Goal: Book appointment/travel/reservation

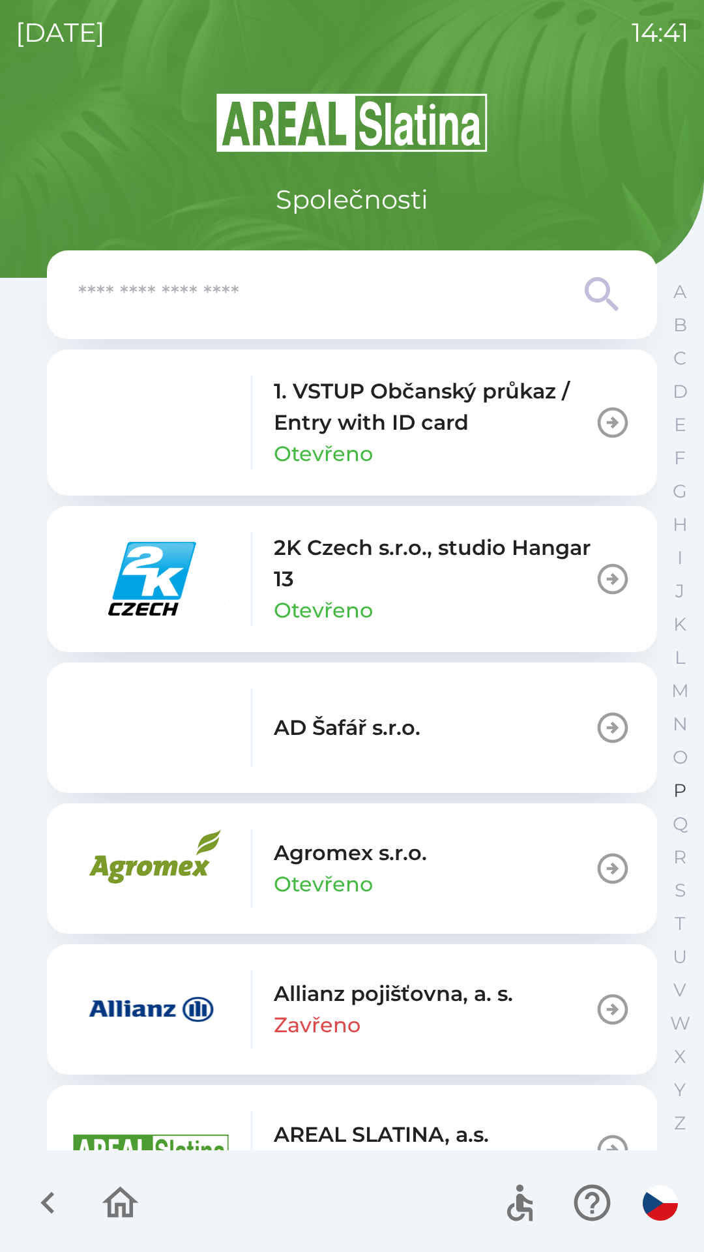
click at [678, 786] on p "P" at bounding box center [680, 790] width 13 height 23
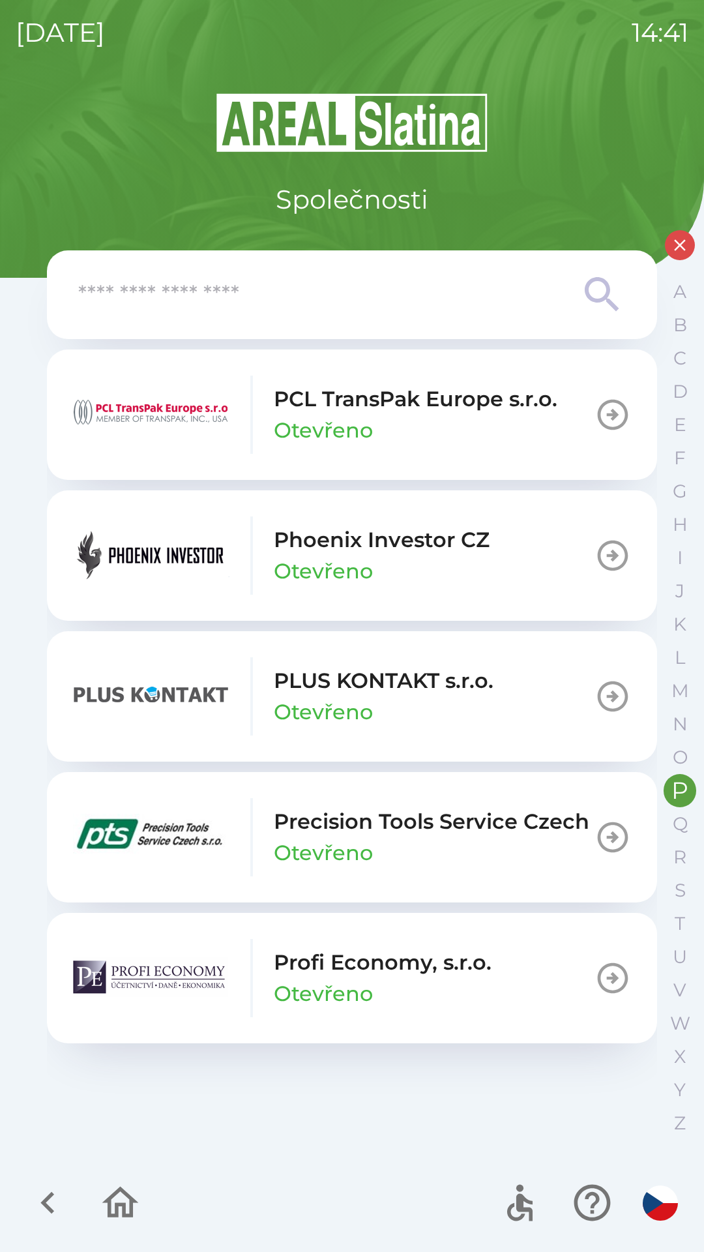
click at [369, 549] on p "Phoenix Investor CZ" at bounding box center [382, 539] width 216 height 31
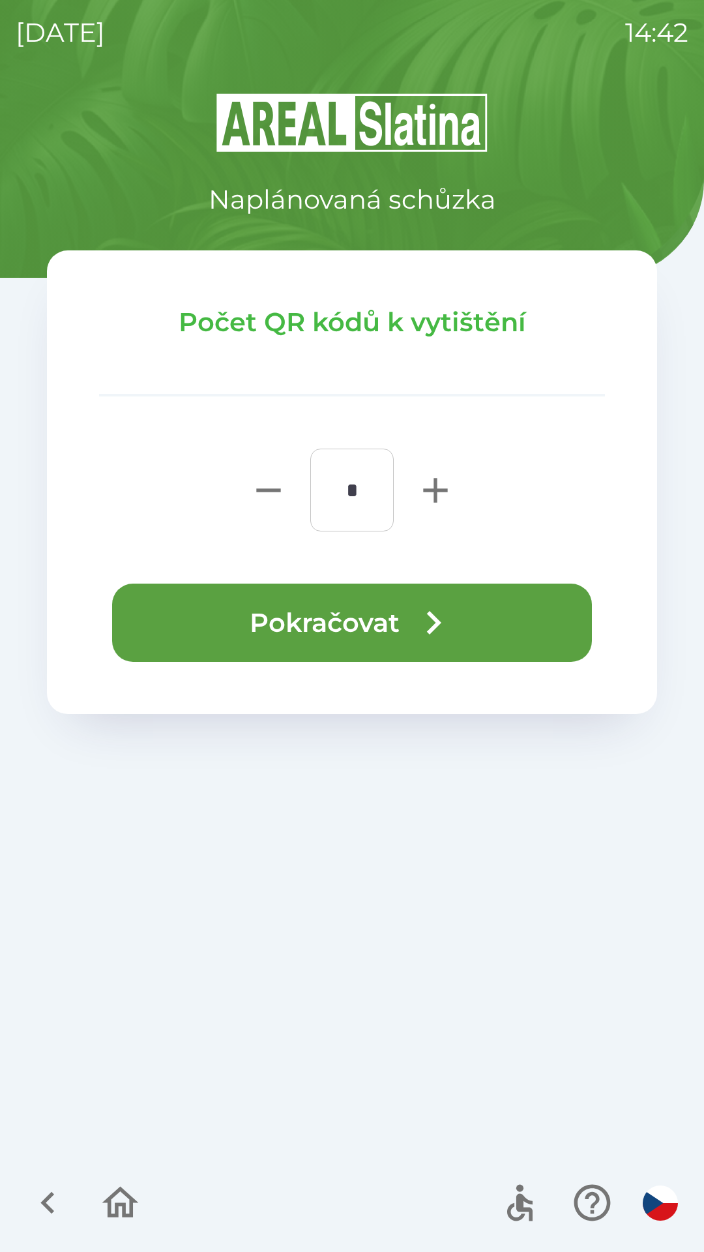
click at [335, 636] on button "Pokračovat" at bounding box center [352, 623] width 480 height 78
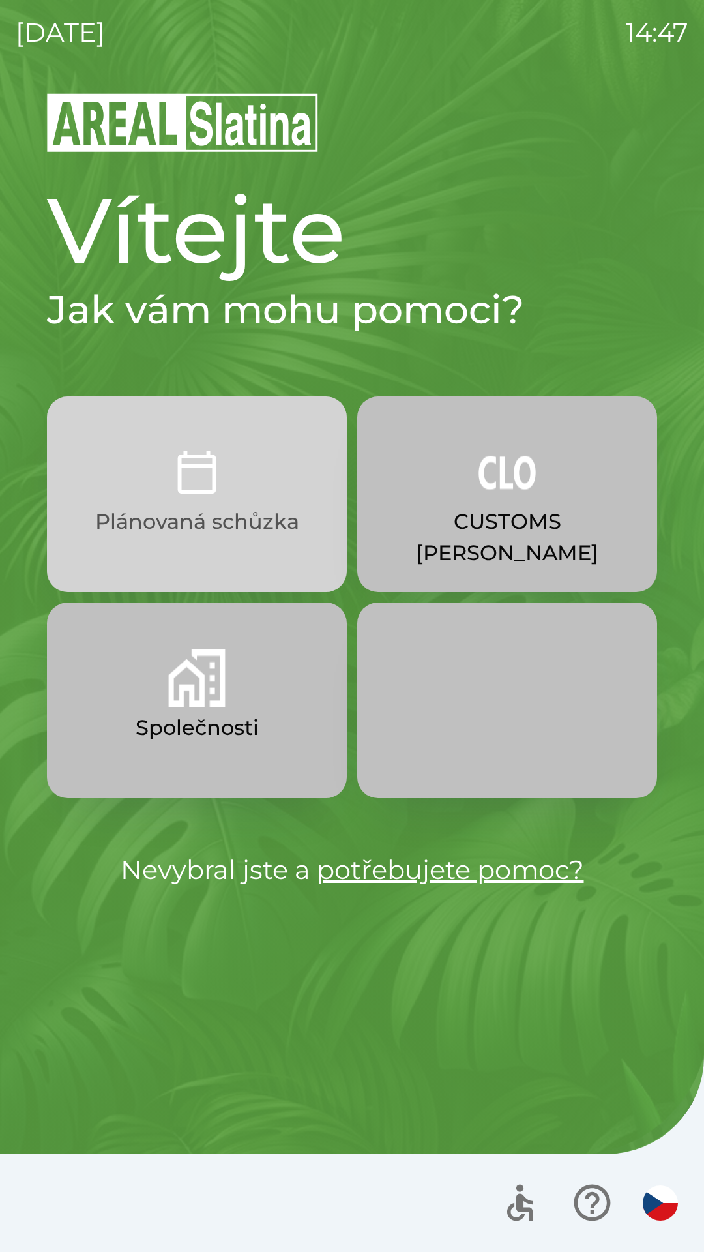
click at [215, 532] on p "Plánovaná schůzka" at bounding box center [197, 521] width 204 height 31
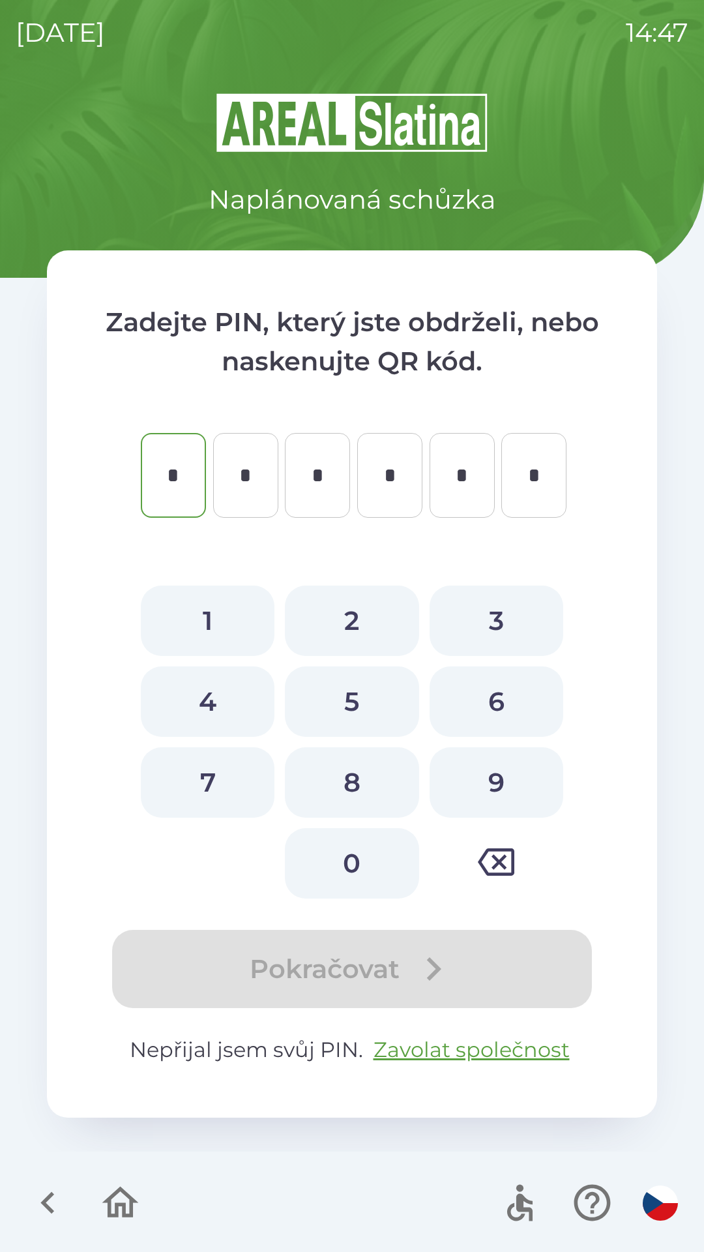
click at [53, 1203] on icon "button" at bounding box center [48, 1203] width 44 height 44
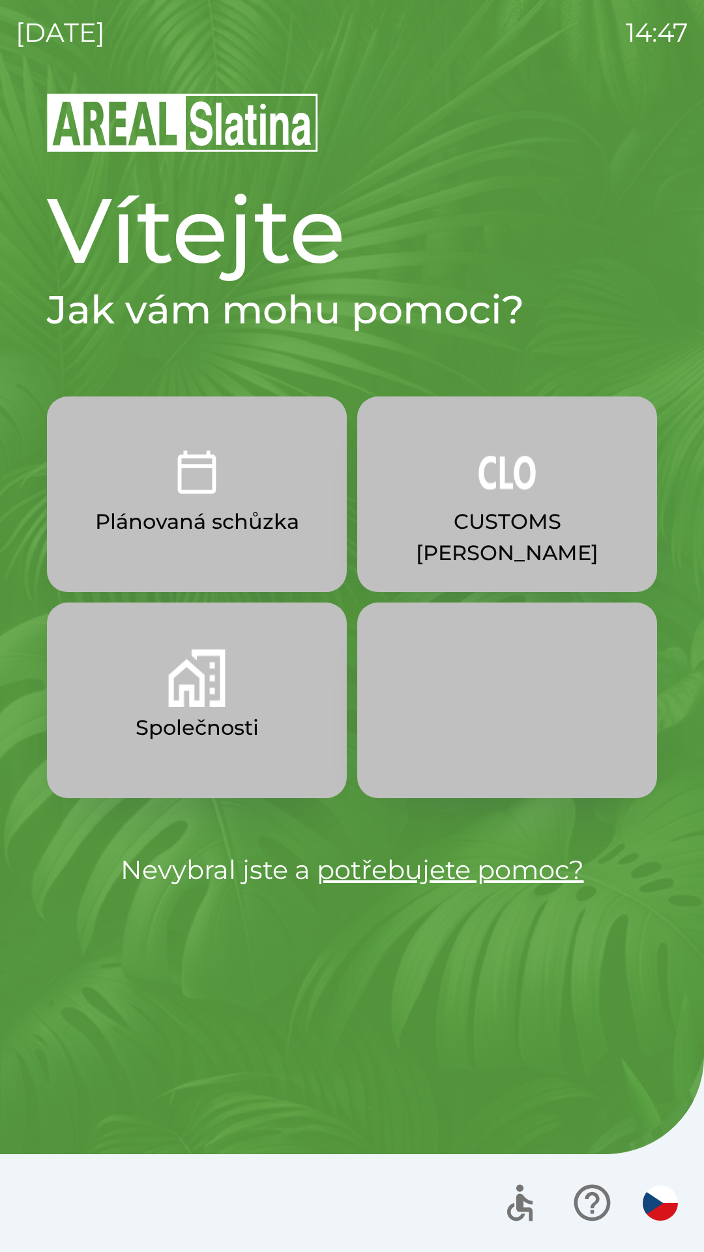
click at [255, 711] on button "Společnosti" at bounding box center [197, 701] width 300 height 196
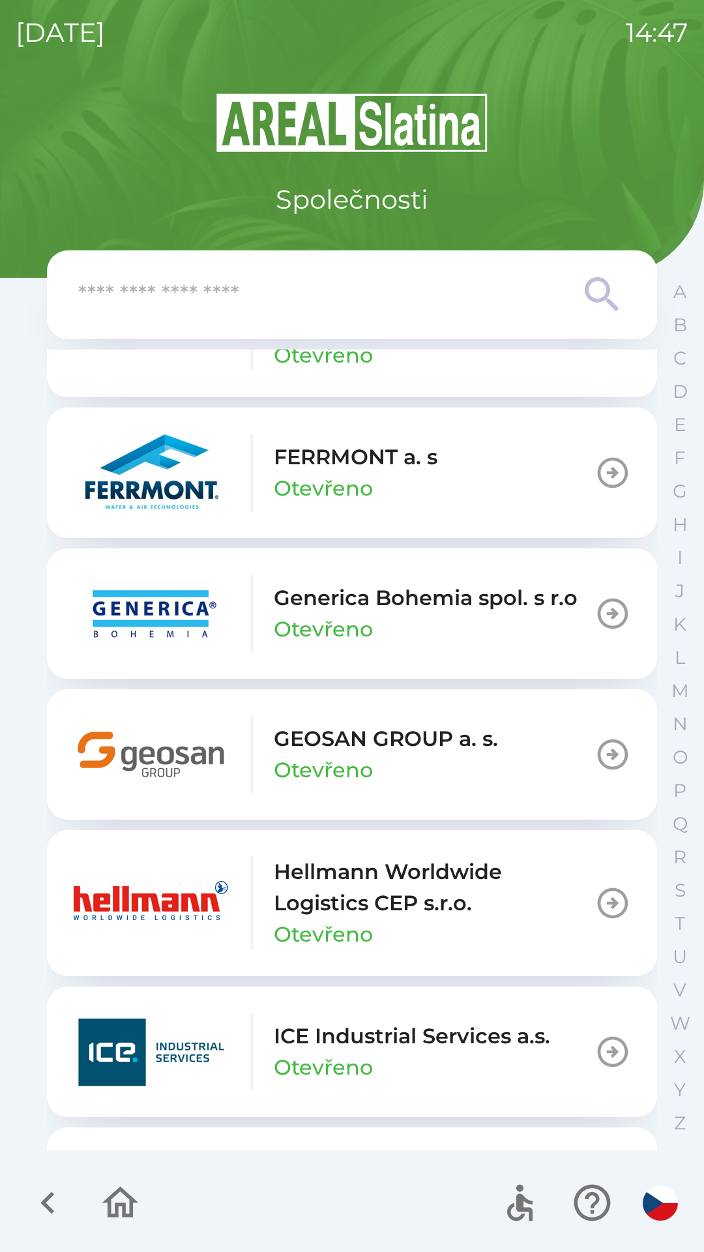
scroll to position [4163, 0]
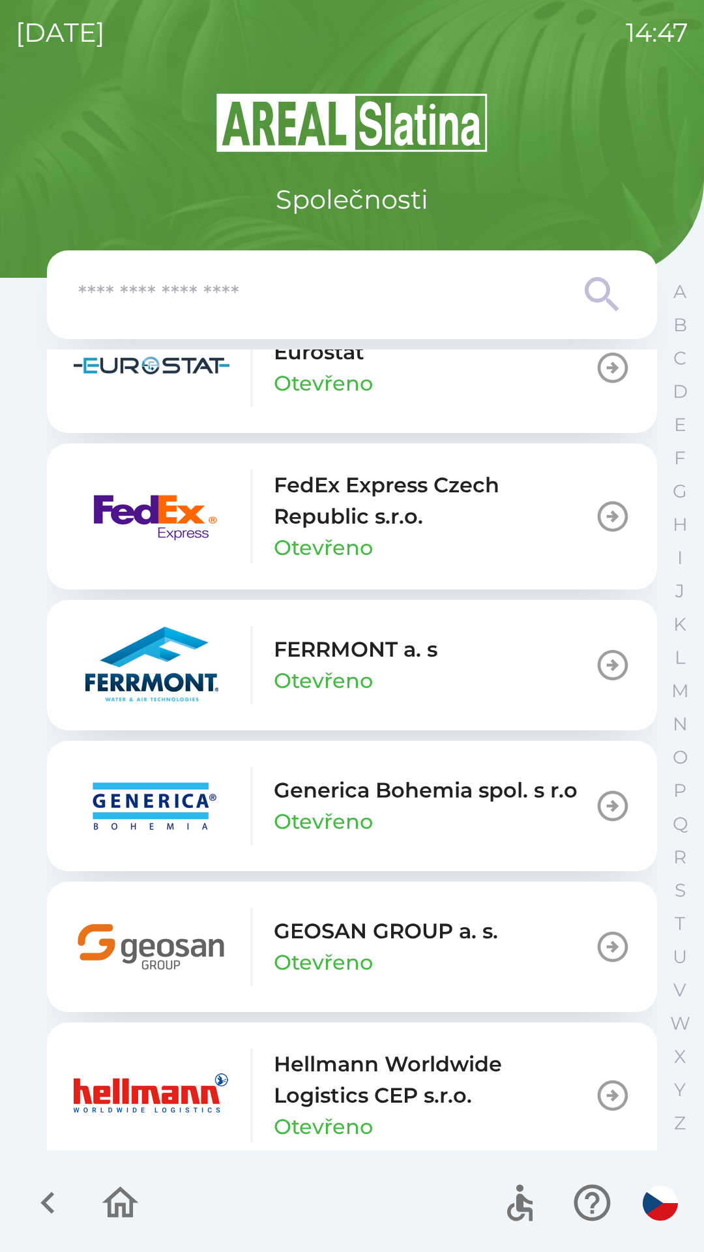
click at [290, 297] on input "text" at bounding box center [326, 295] width 496 height 36
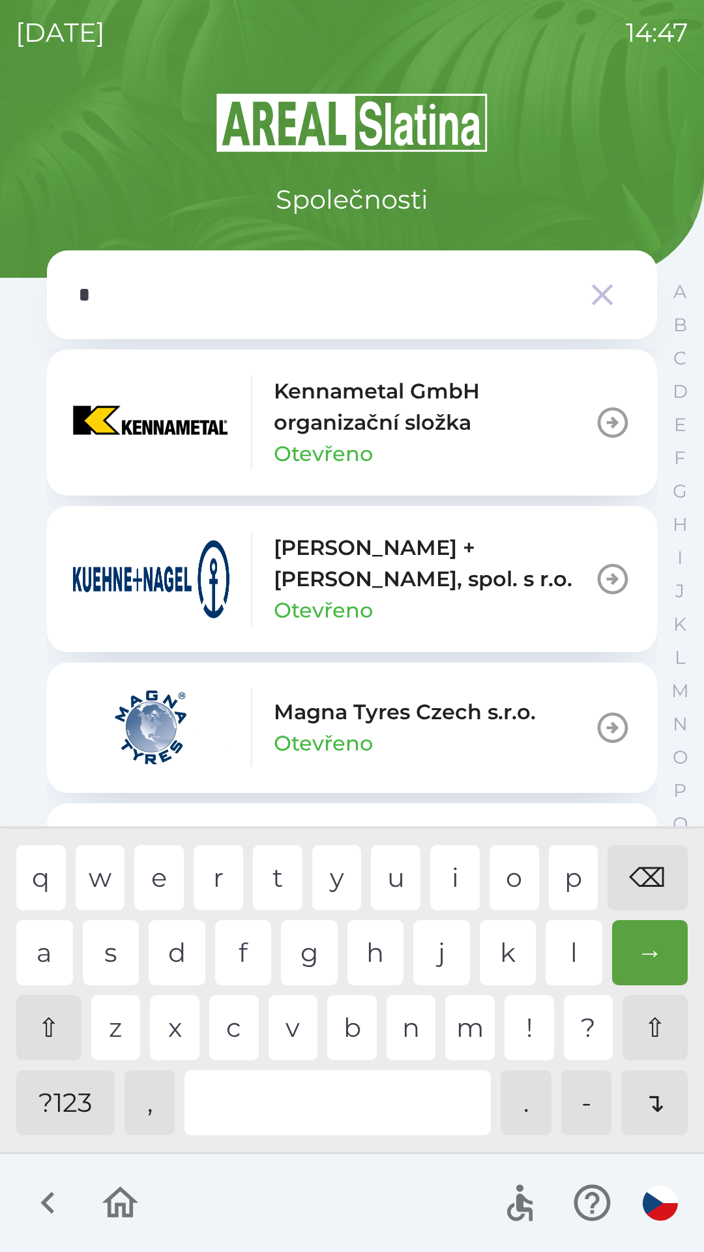
scroll to position [4218, 0]
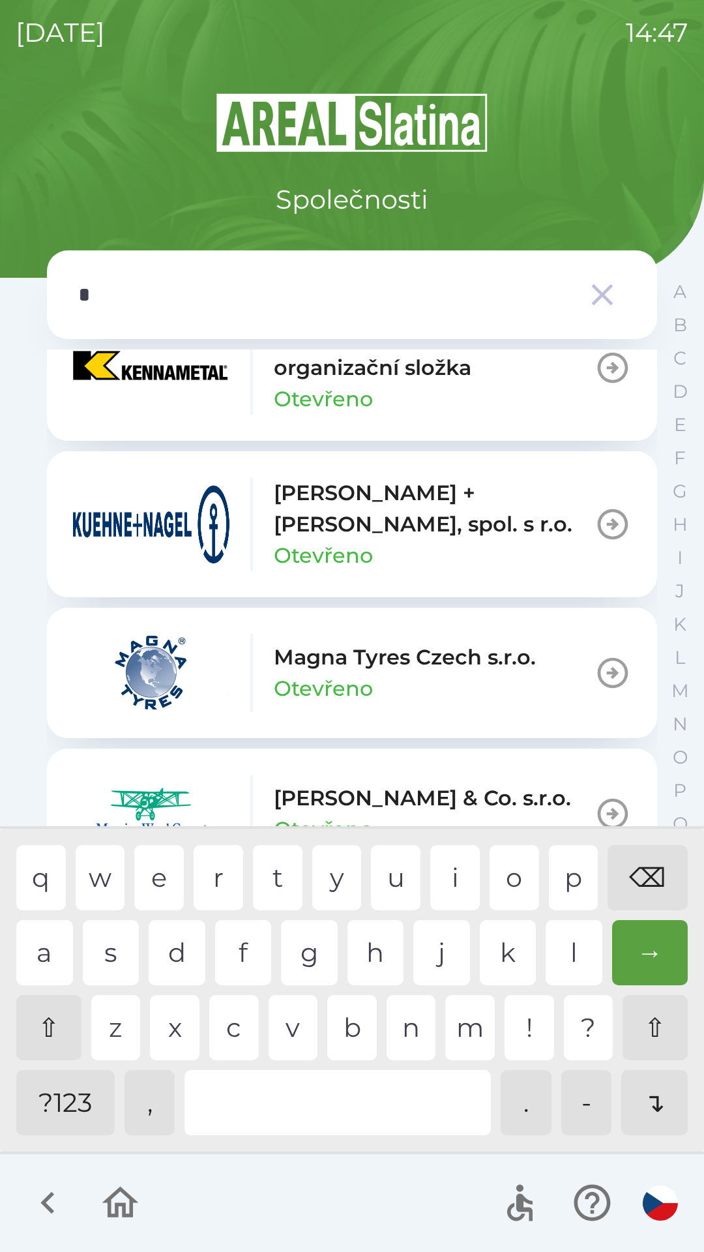
click at [167, 882] on div "e" at bounding box center [159, 877] width 50 height 65
type input "**"
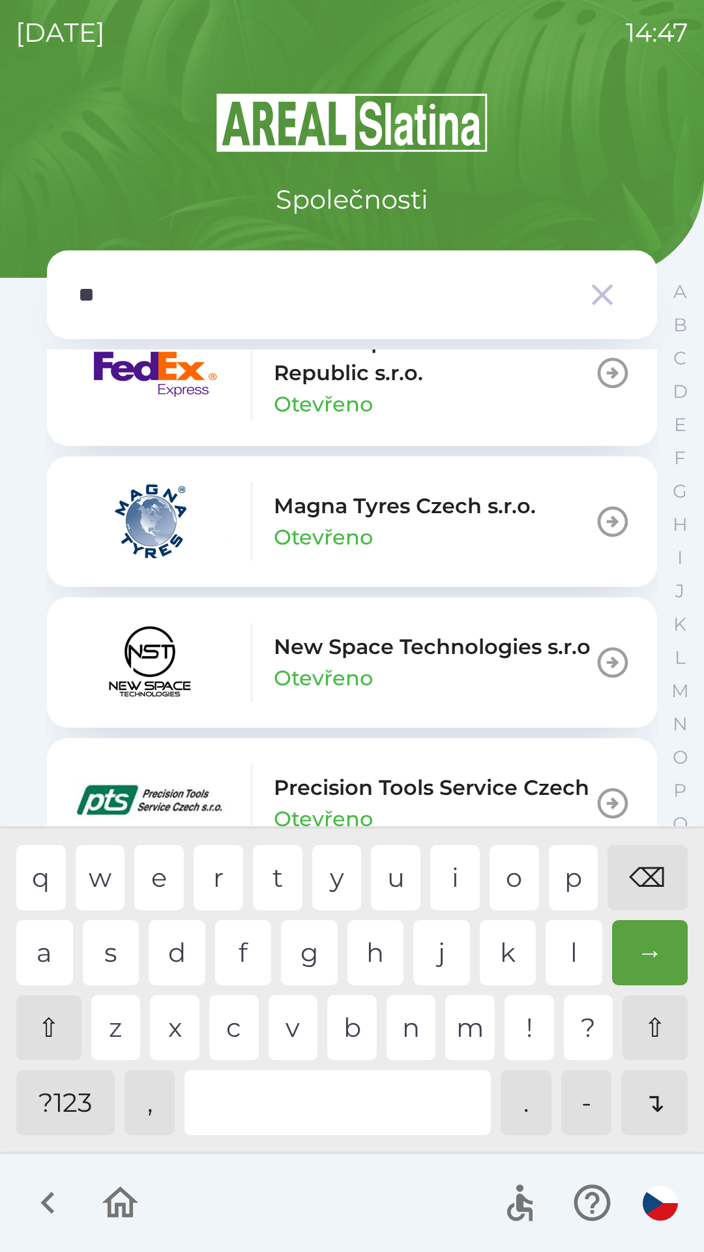
scroll to position [1302, 0]
click at [223, 1025] on div "c" at bounding box center [234, 1027] width 50 height 65
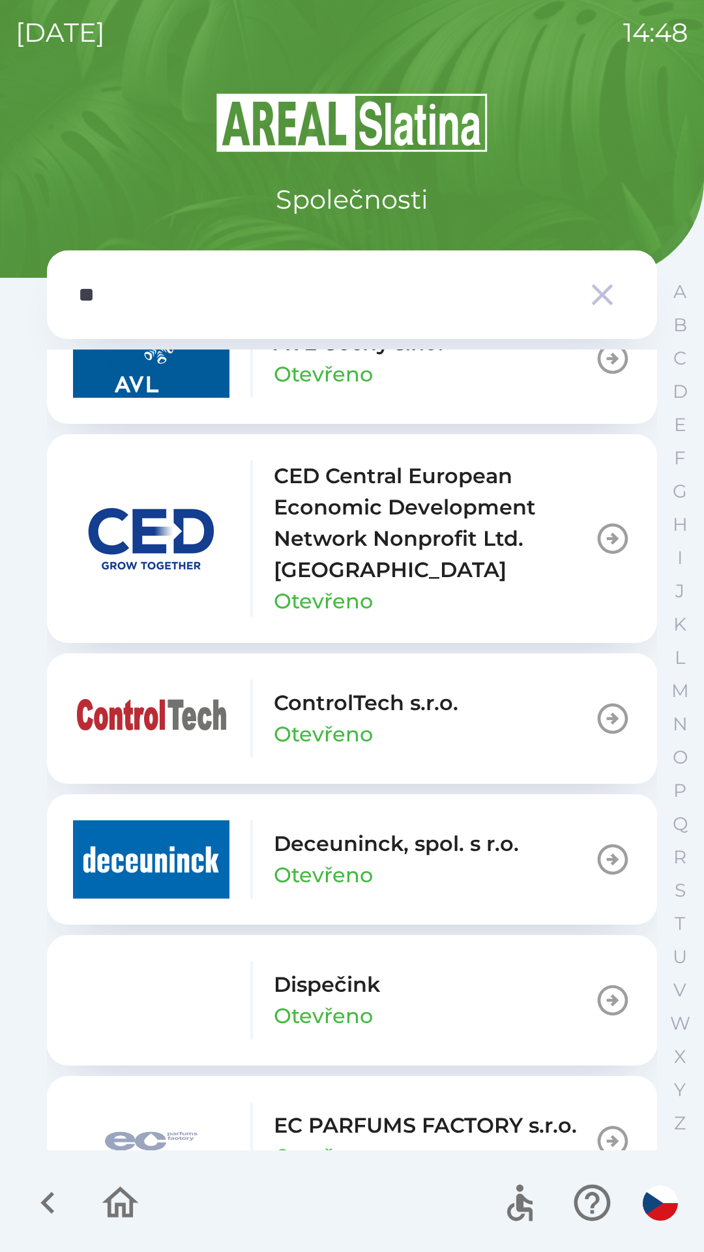
scroll to position [0, 0]
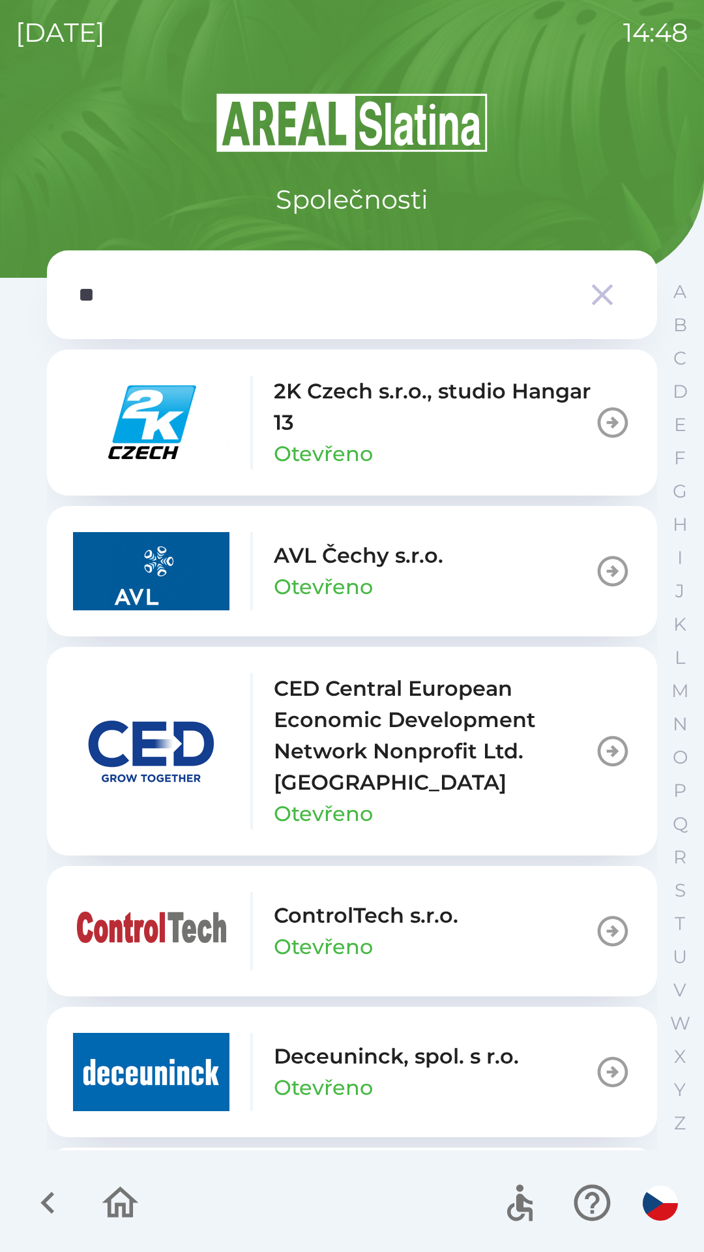
click at [295, 293] on input "**" at bounding box center [326, 295] width 496 height 36
click at [436, 303] on input "**" at bounding box center [326, 295] width 496 height 36
click at [598, 292] on icon "button" at bounding box center [603, 295] width 22 height 22
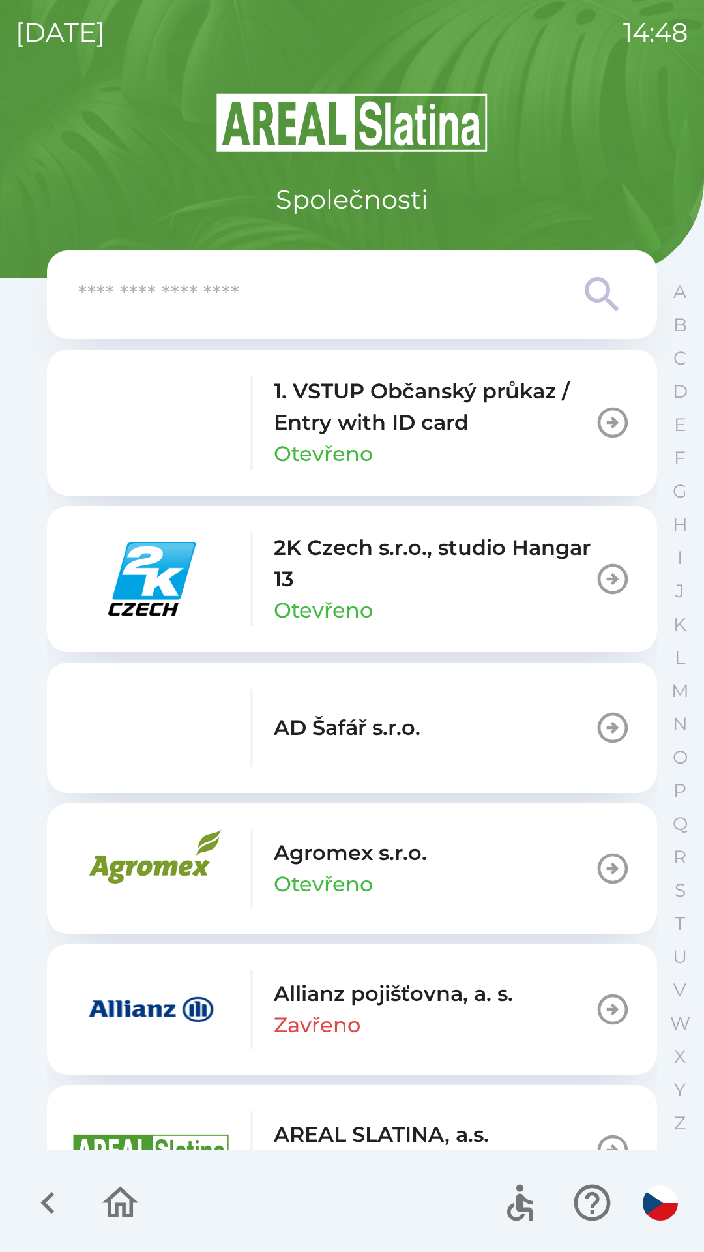
click at [372, 280] on input "text" at bounding box center [326, 295] width 496 height 36
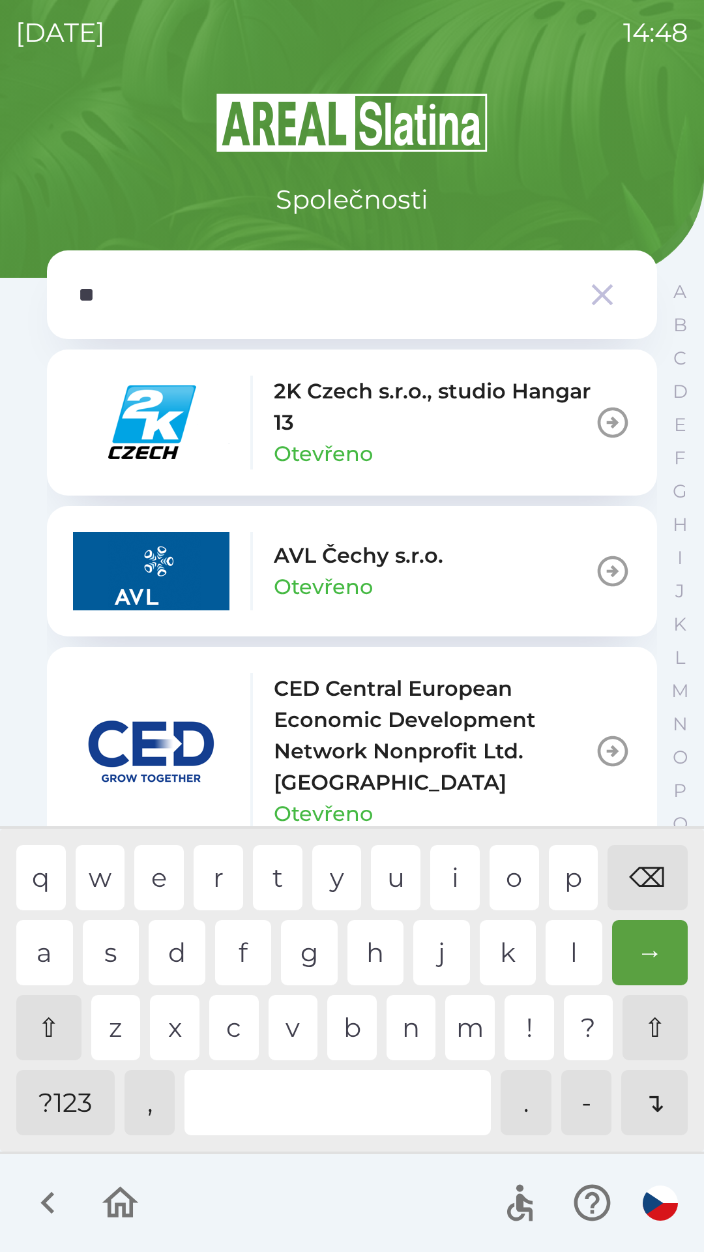
click at [234, 1033] on div "c" at bounding box center [234, 1027] width 50 height 65
type input "****"
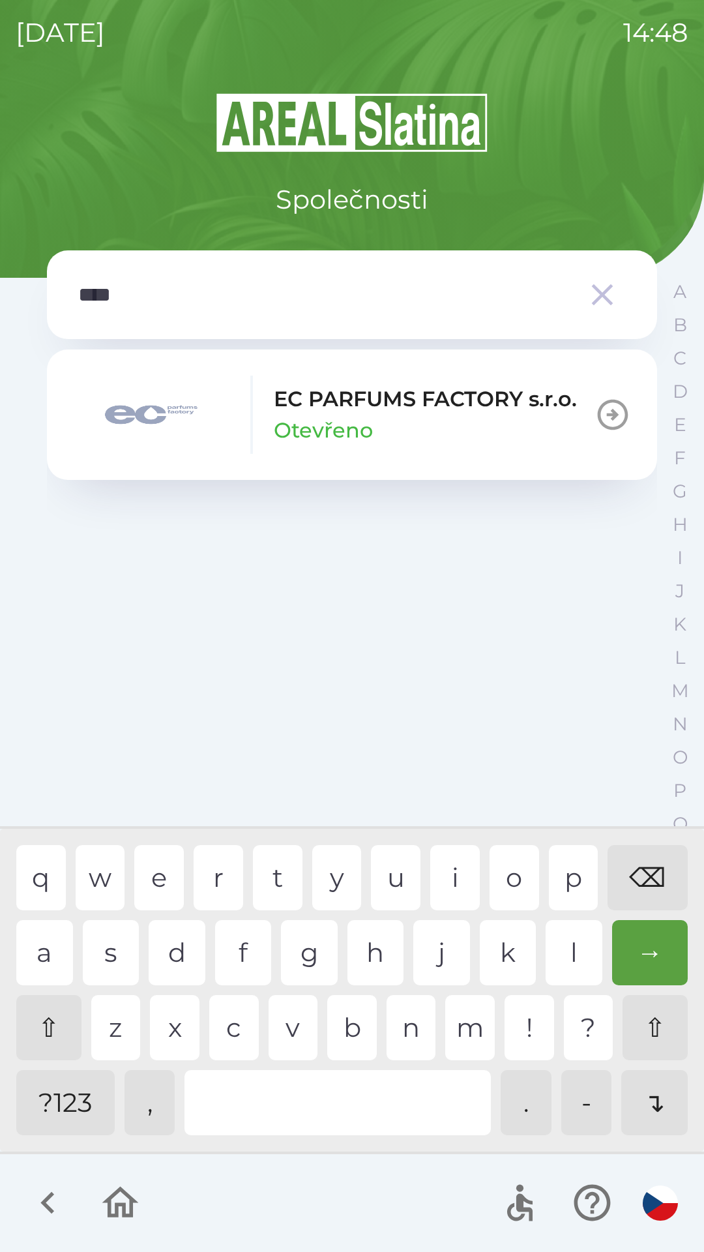
click at [565, 879] on div "p" at bounding box center [574, 877] width 50 height 65
click at [495, 419] on div "EC PARFUMS FACTORY s.r.o. Otevřeno" at bounding box center [425, 414] width 303 height 63
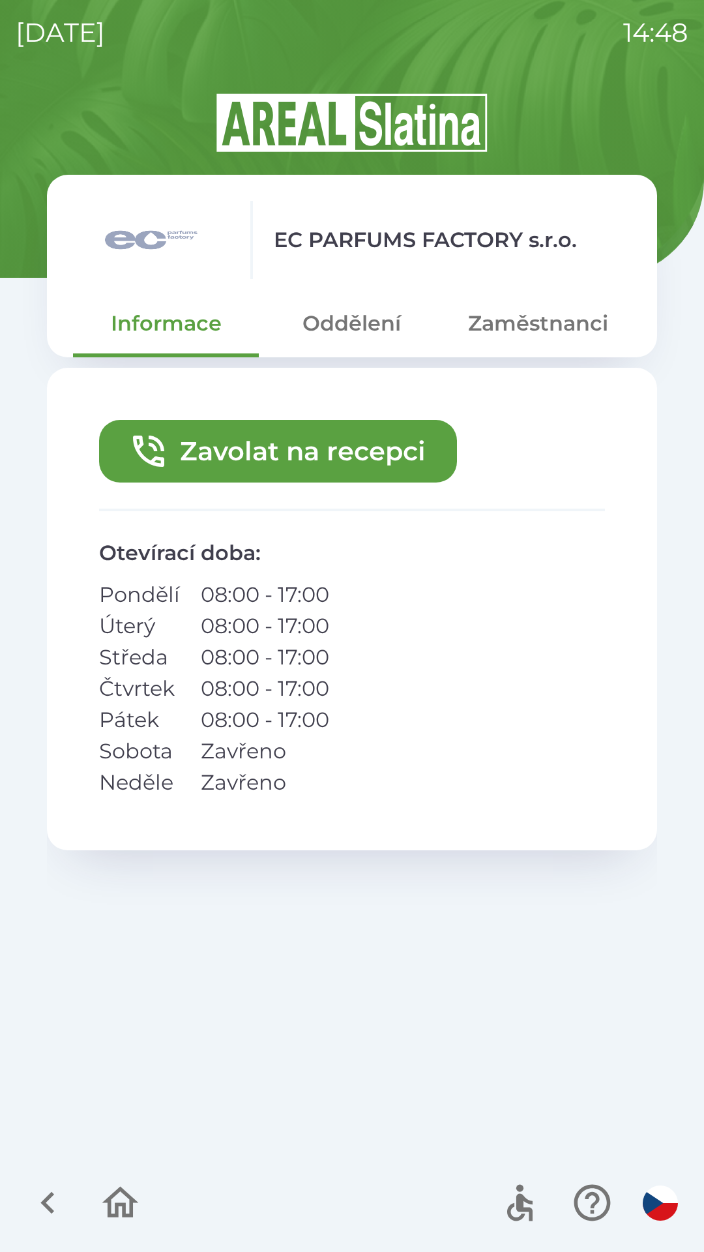
click at [361, 329] on button "Oddělení" at bounding box center [352, 323] width 186 height 47
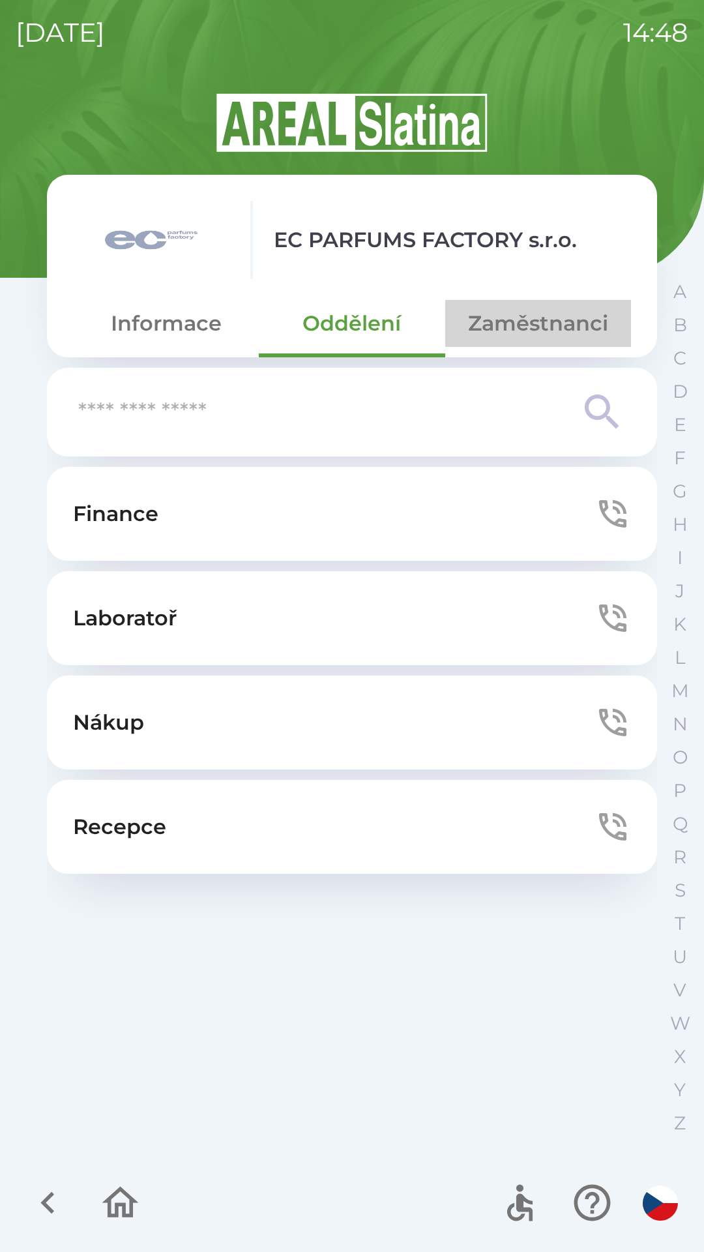
click at [561, 322] on button "Zaměstnanci" at bounding box center [538, 323] width 186 height 47
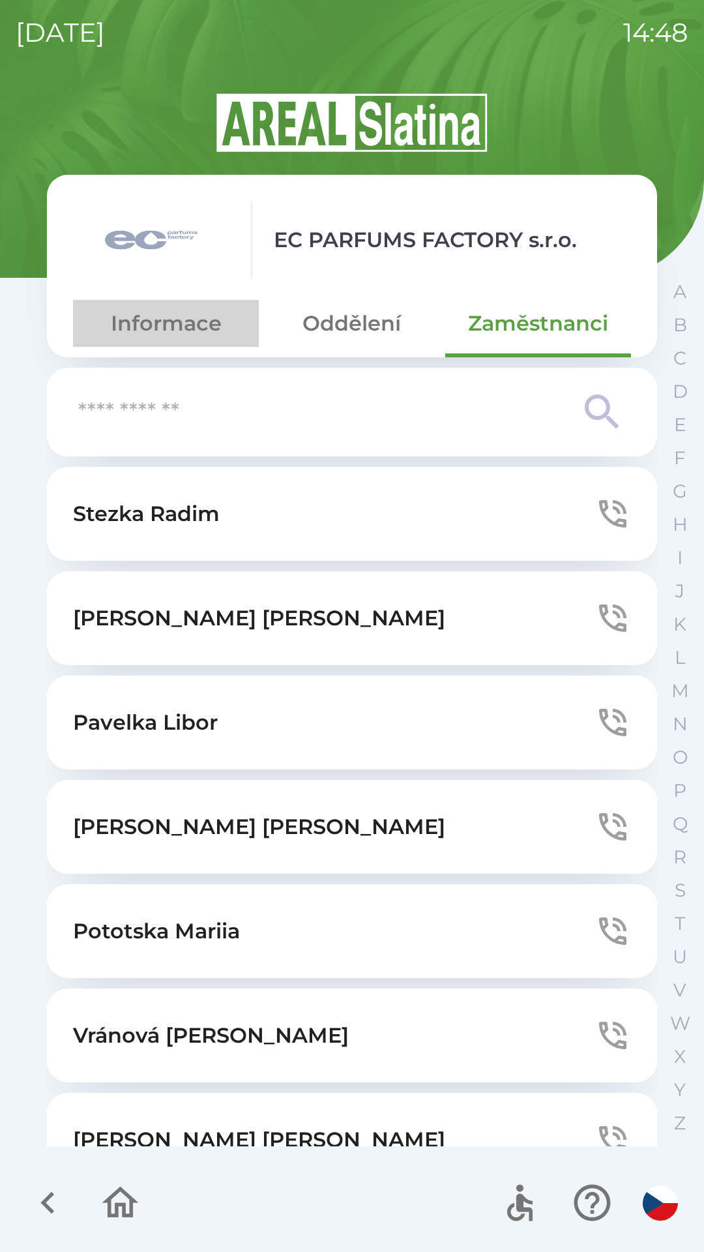
click at [176, 317] on button "Informace" at bounding box center [166, 323] width 186 height 47
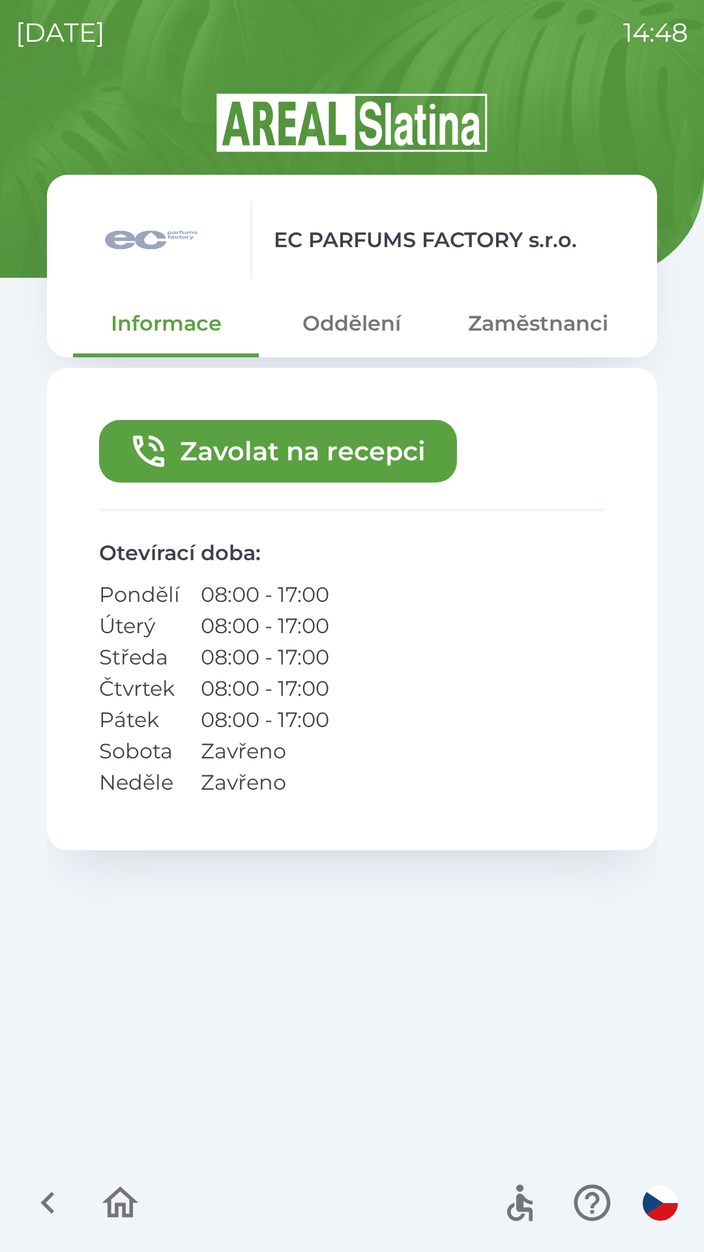
click at [317, 451] on button "Zavolat na recepci" at bounding box center [278, 451] width 358 height 63
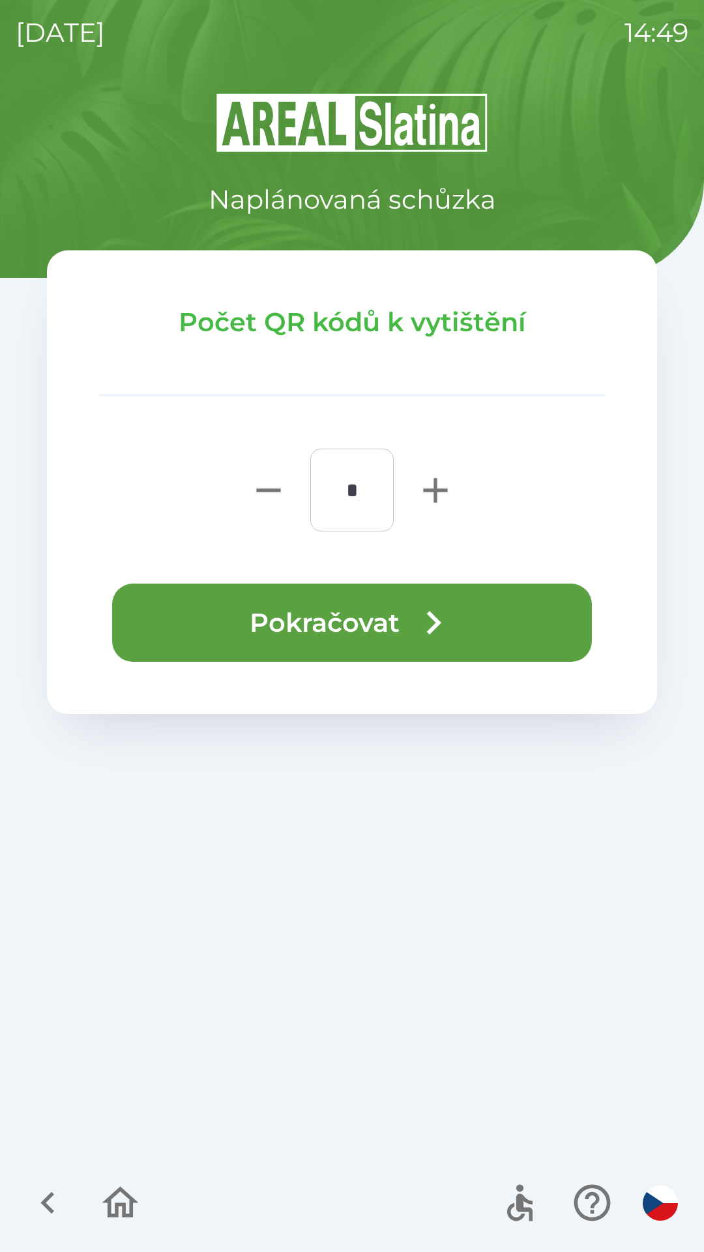
click at [275, 618] on button "Pokračovat" at bounding box center [352, 623] width 480 height 78
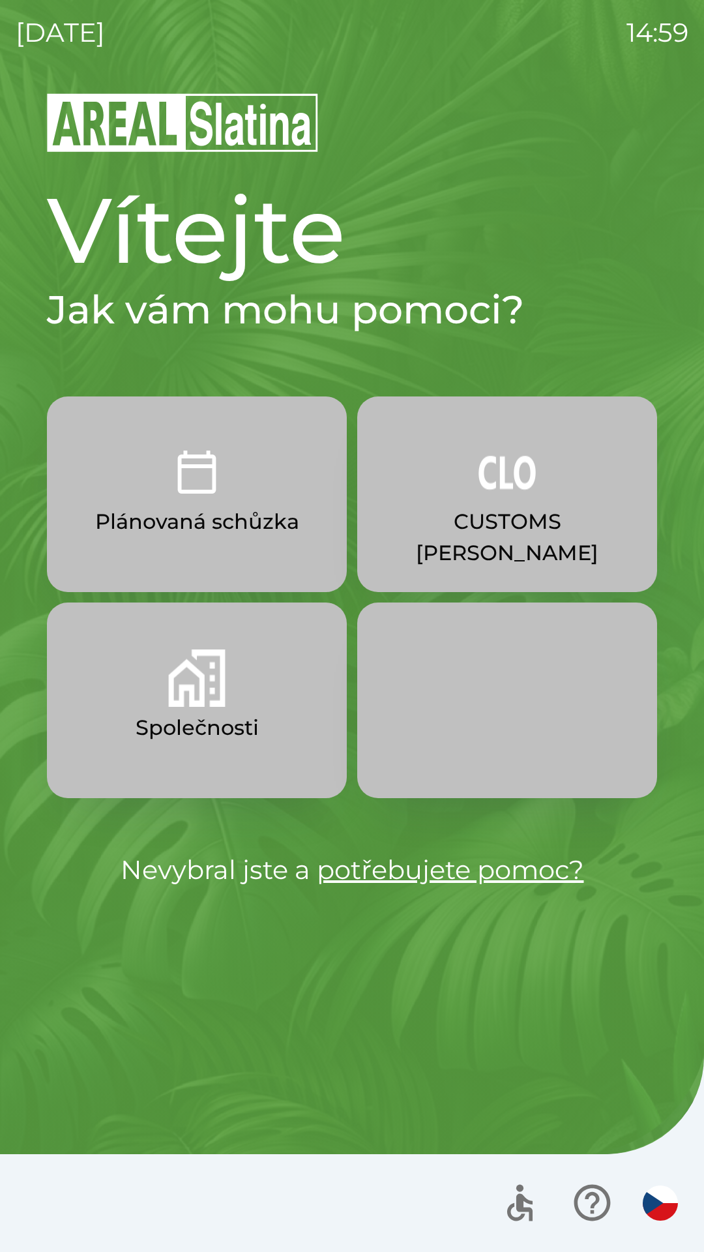
click at [195, 702] on img "button" at bounding box center [196, 678] width 57 height 57
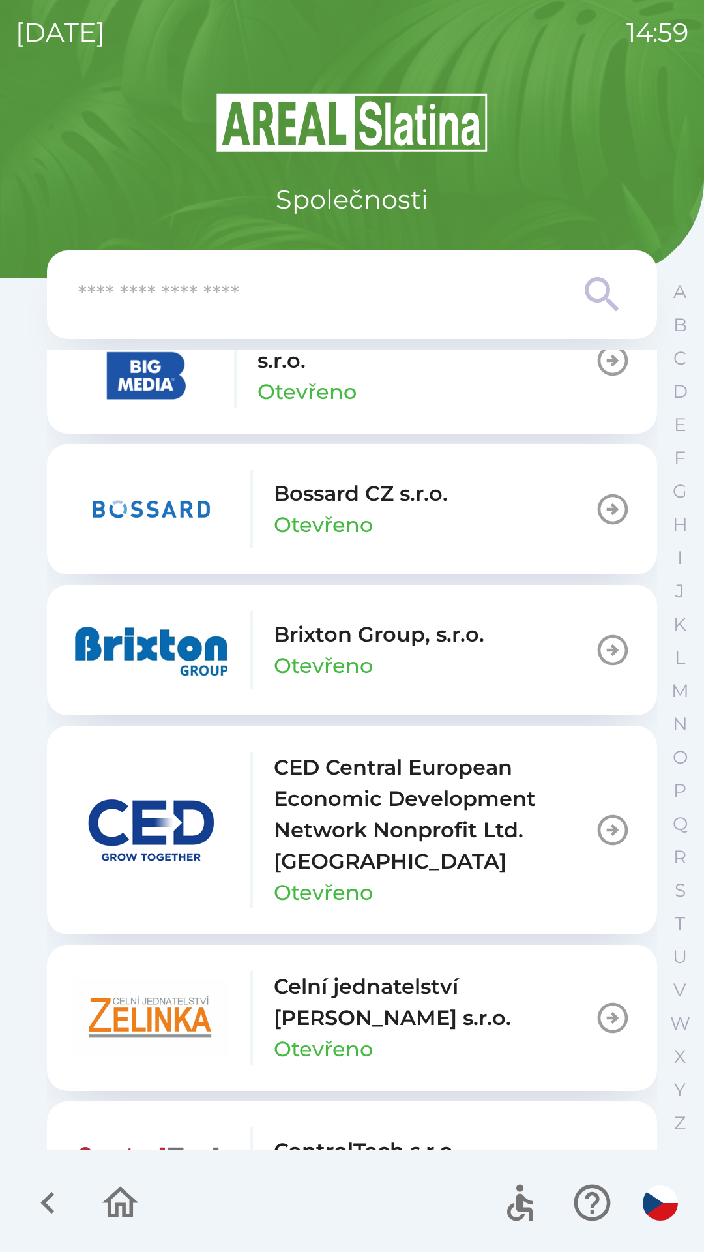
scroll to position [1804, 0]
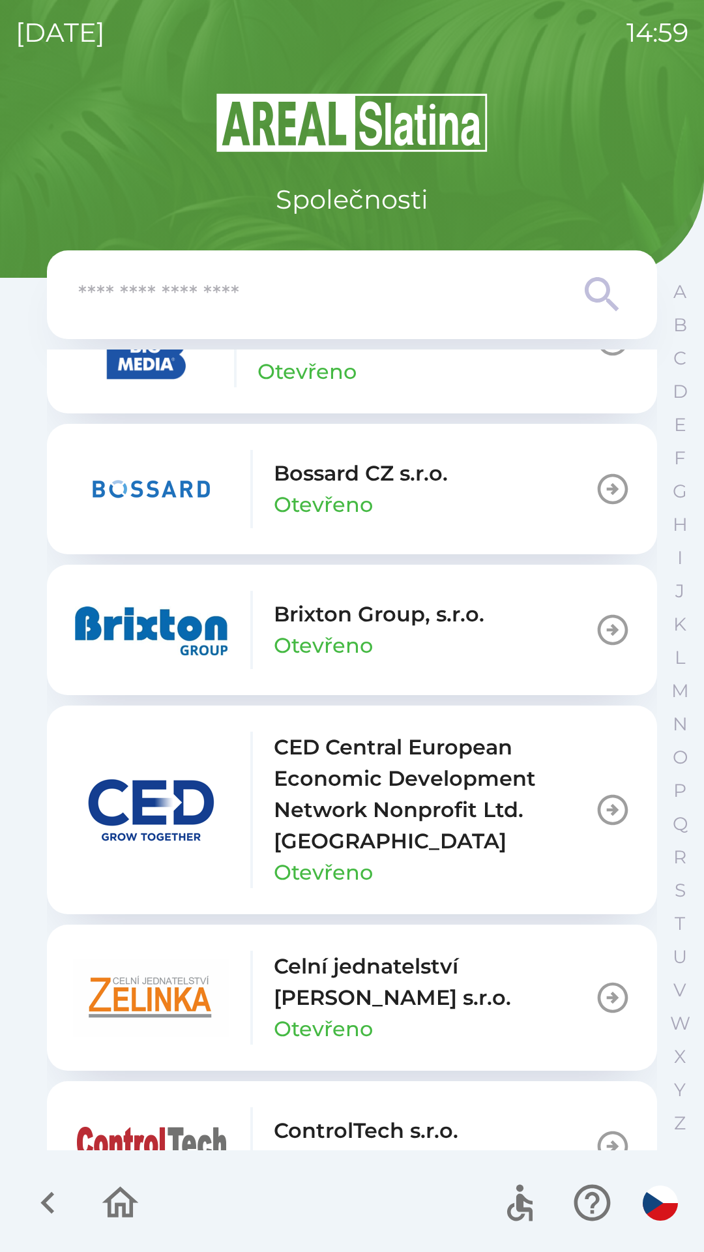
click at [581, 997] on p "Celní jednatelství [PERSON_NAME] s.r.o." at bounding box center [434, 982] width 321 height 63
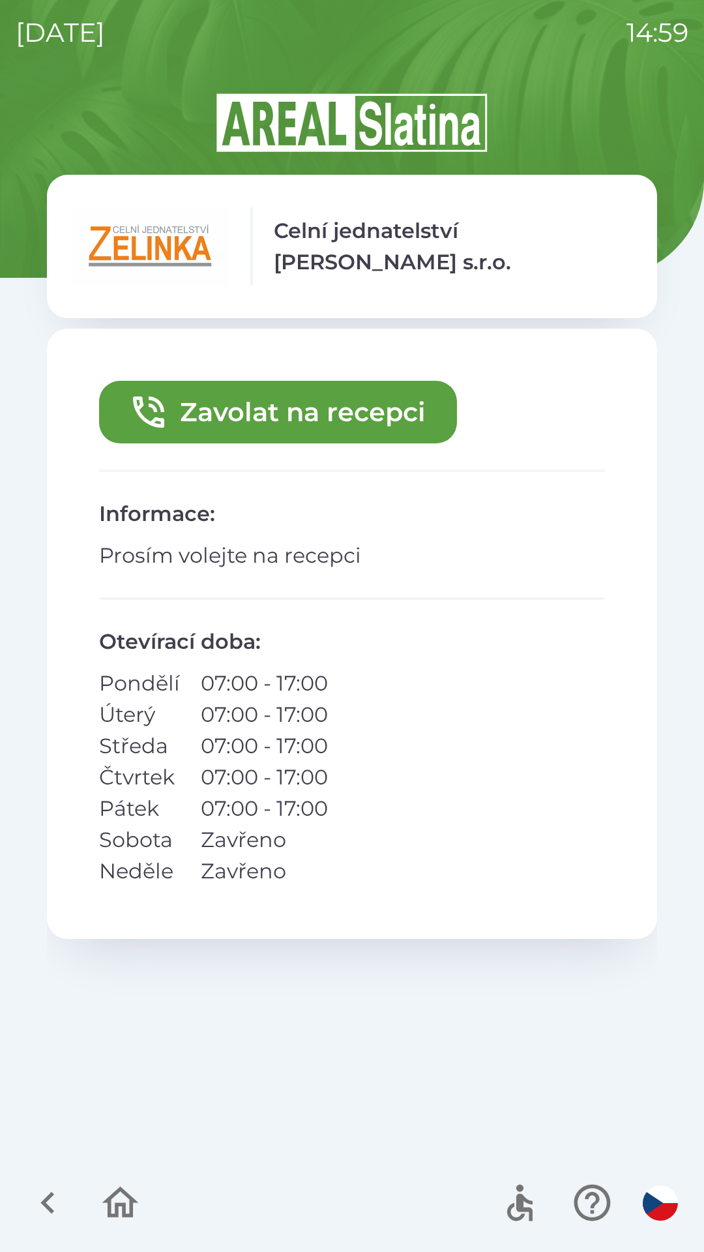
click at [287, 410] on button "Zavolat na recepci" at bounding box center [278, 412] width 358 height 63
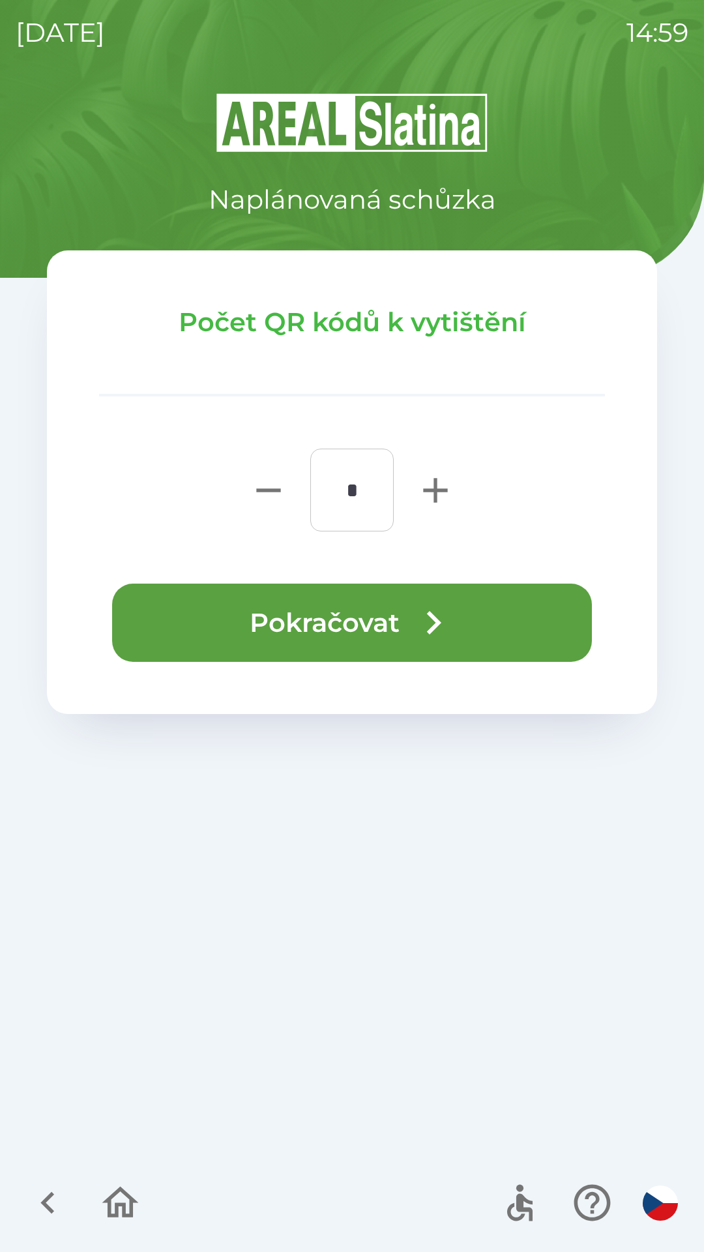
click at [427, 483] on icon "button" at bounding box center [436, 491] width 42 height 42
type input "*"
click at [355, 625] on button "Pokračovat" at bounding box center [352, 623] width 480 height 78
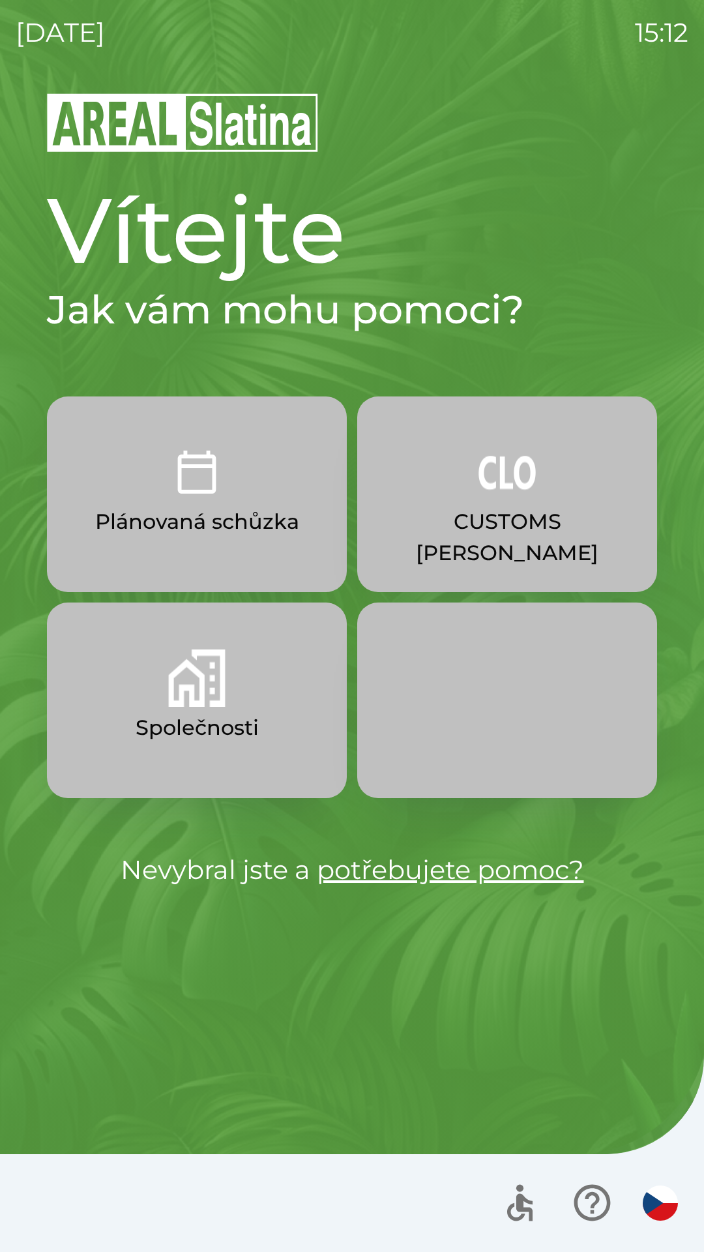
click at [503, 482] on img "button" at bounding box center [507, 471] width 57 height 57
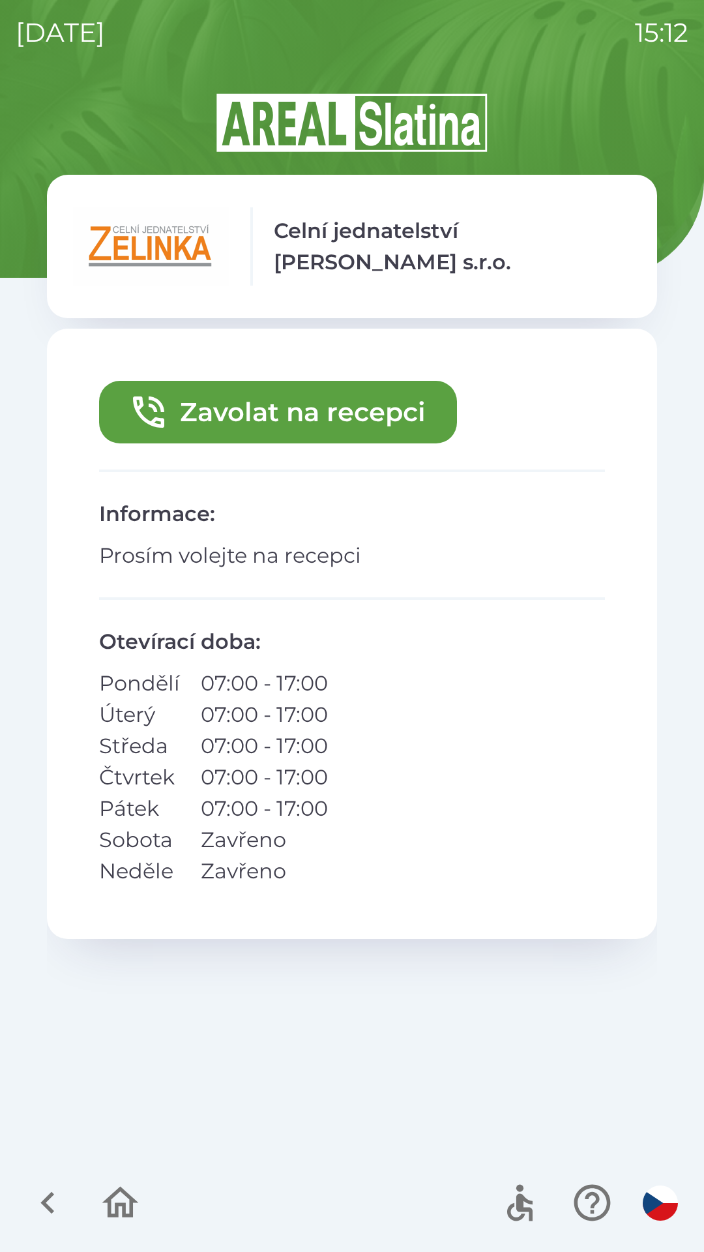
click at [376, 434] on button "Zavolat na recepci" at bounding box center [278, 412] width 358 height 63
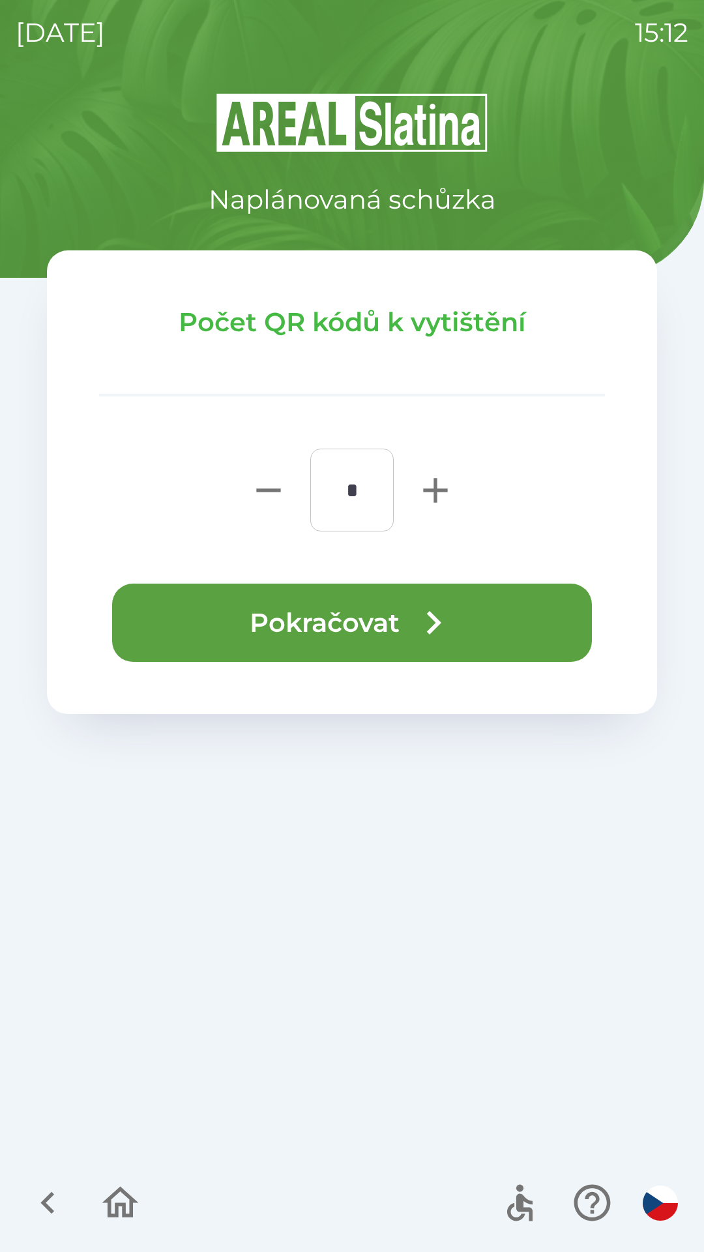
click at [384, 608] on button "Pokračovat" at bounding box center [352, 623] width 480 height 78
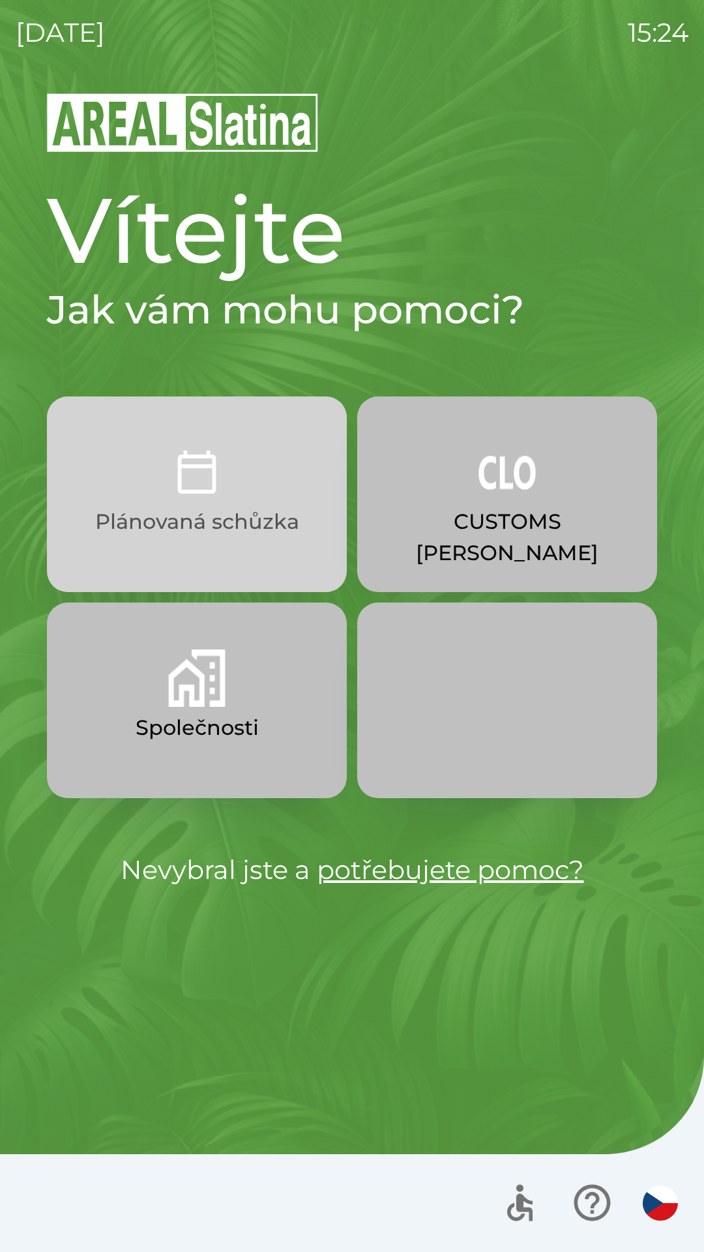
click at [183, 480] on img "button" at bounding box center [196, 471] width 57 height 57
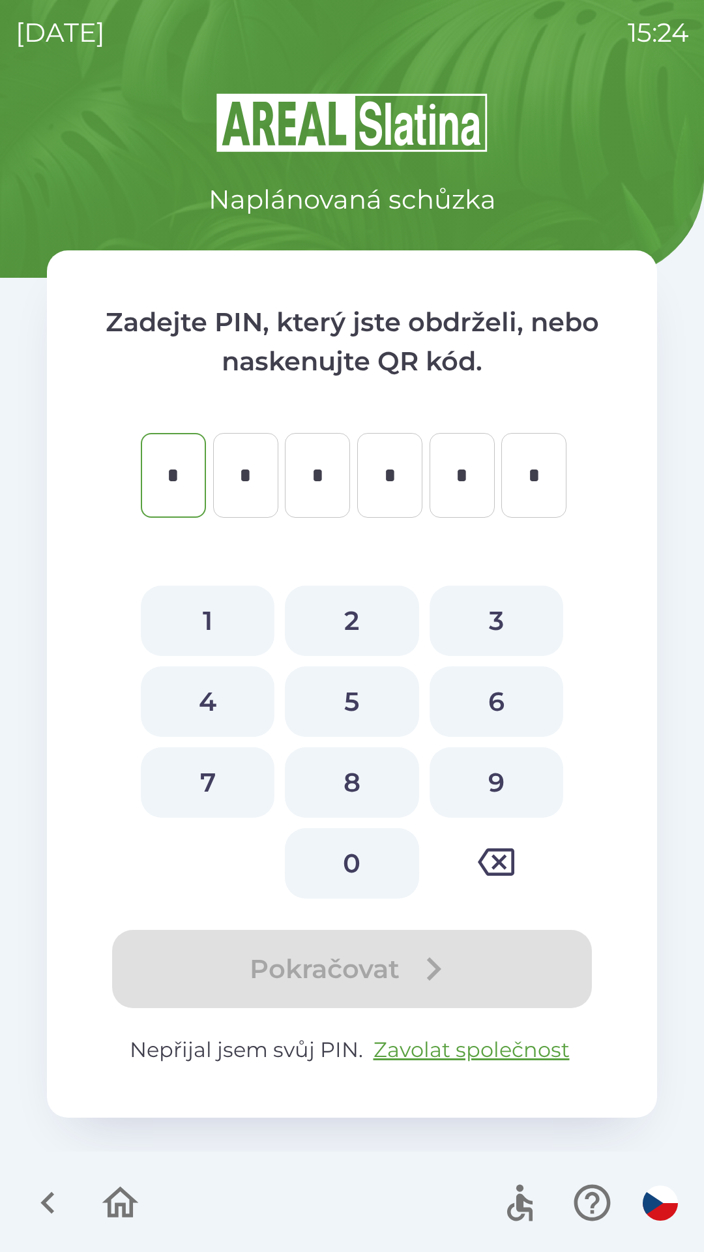
click at [265, 1050] on p "Nepřijal jsem svůj PIN. Zavolat společnost" at bounding box center [352, 1049] width 506 height 31
click at [595, 1197] on icon "button" at bounding box center [592, 1203] width 37 height 37
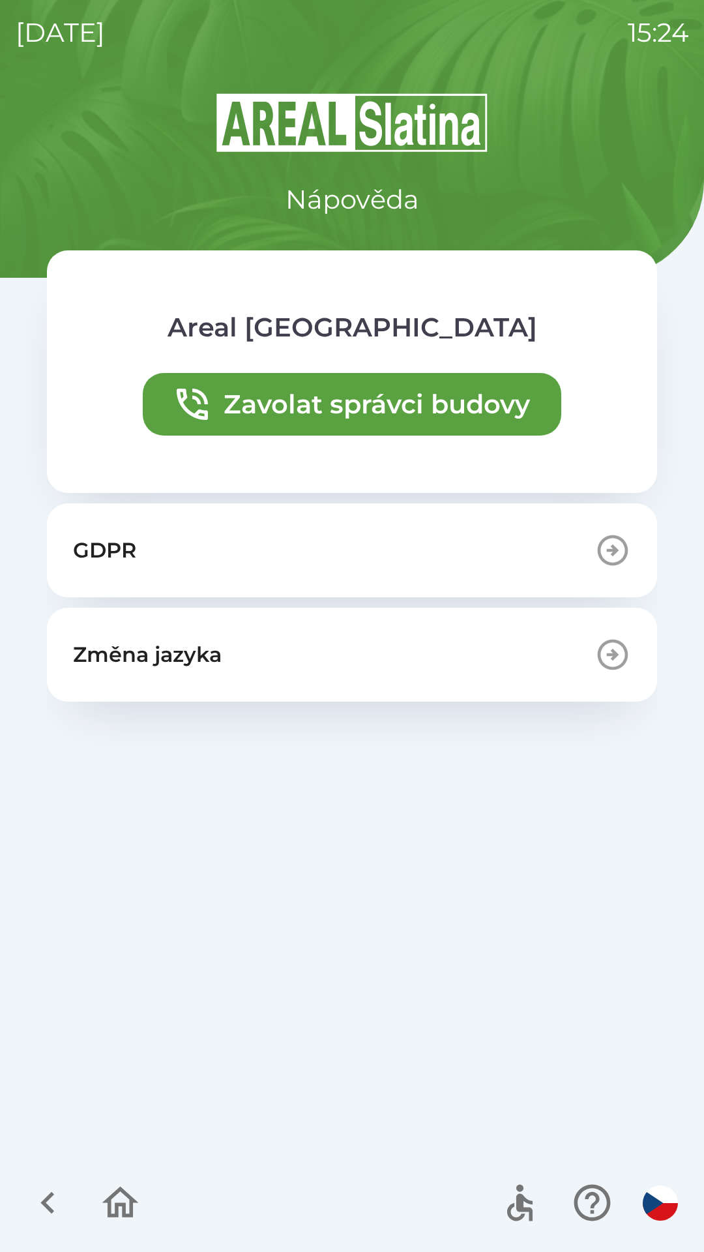
click at [116, 1190] on icon "button" at bounding box center [120, 1203] width 44 height 44
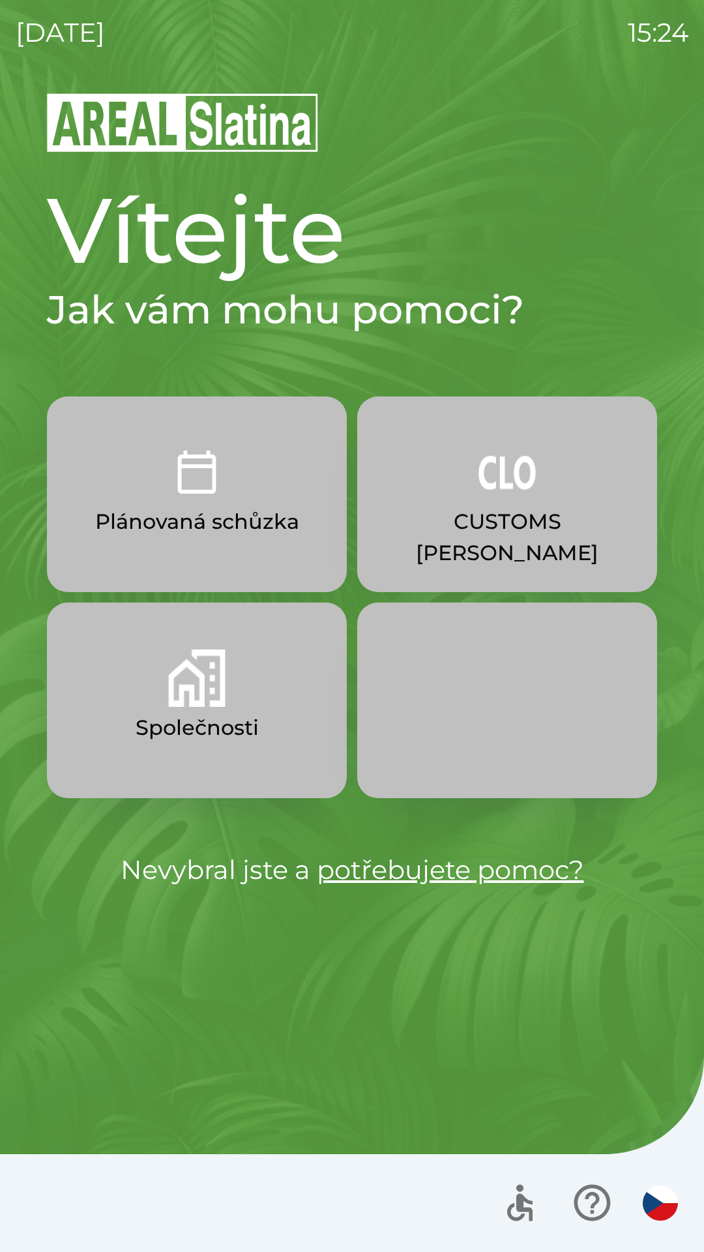
click at [492, 731] on button "button" at bounding box center [507, 701] width 300 height 196
click at [188, 693] on img "button" at bounding box center [196, 678] width 57 height 57
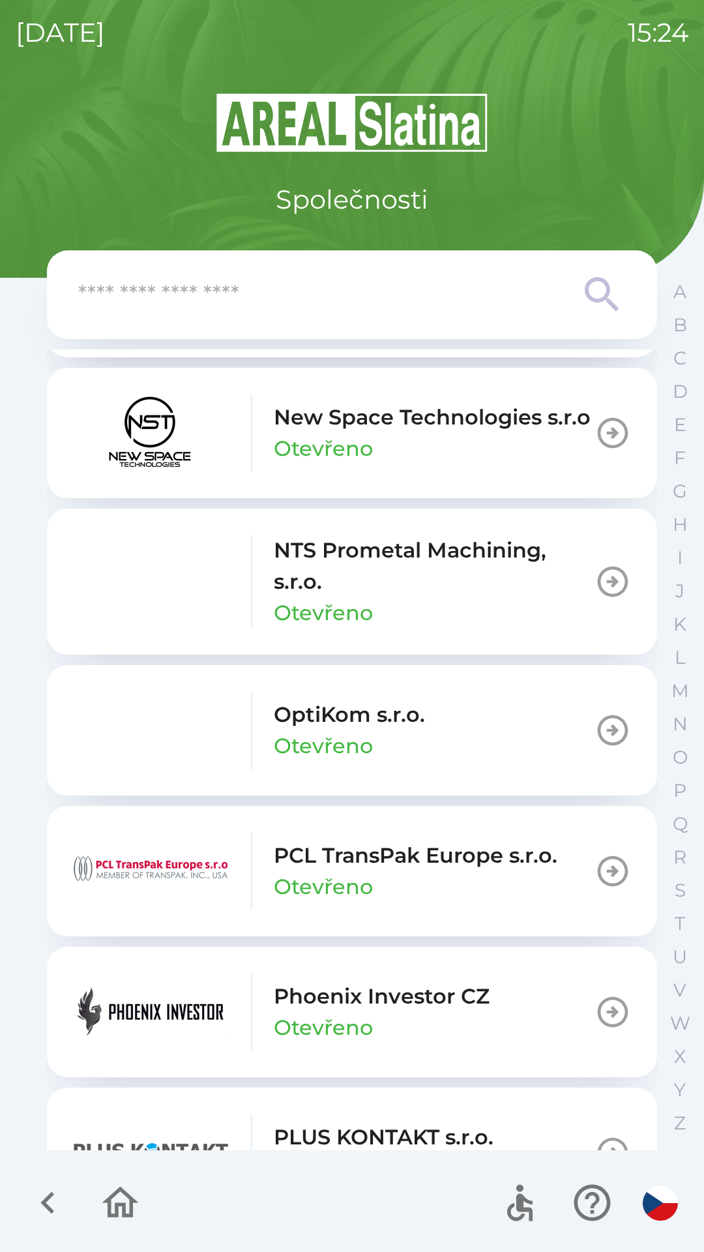
scroll to position [6735, 0]
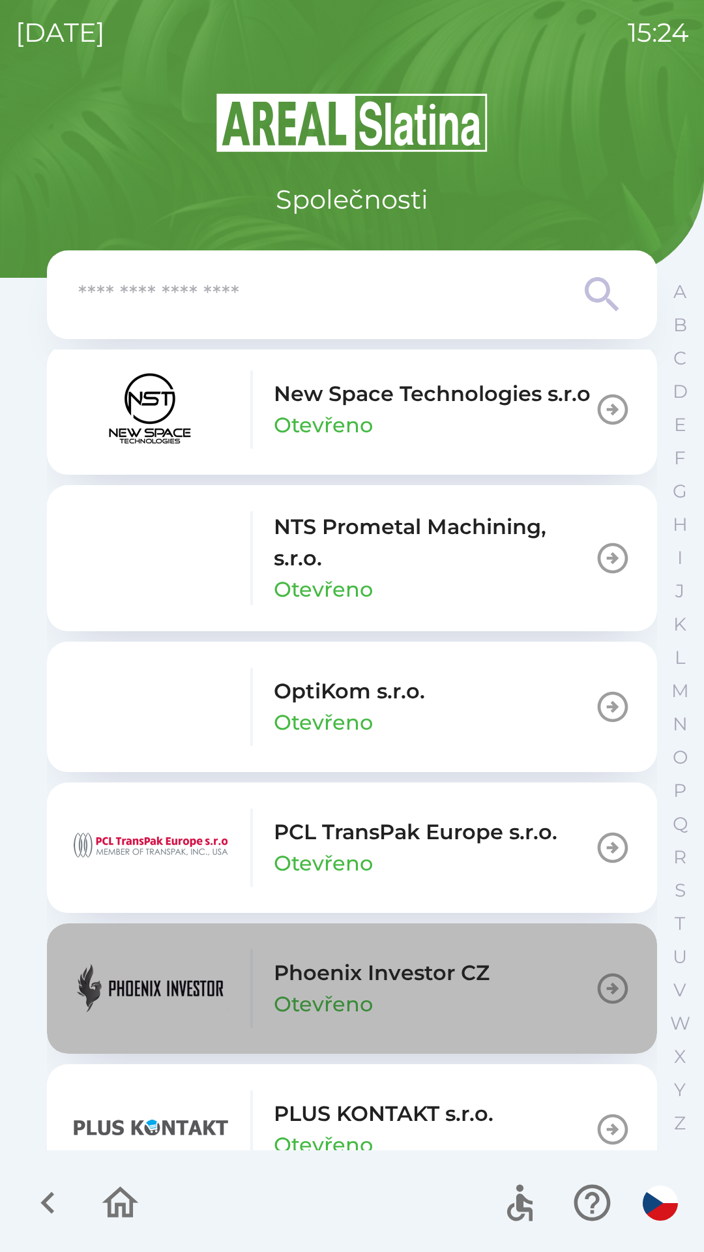
click at [412, 980] on p "Phoenix Investor CZ" at bounding box center [382, 972] width 216 height 31
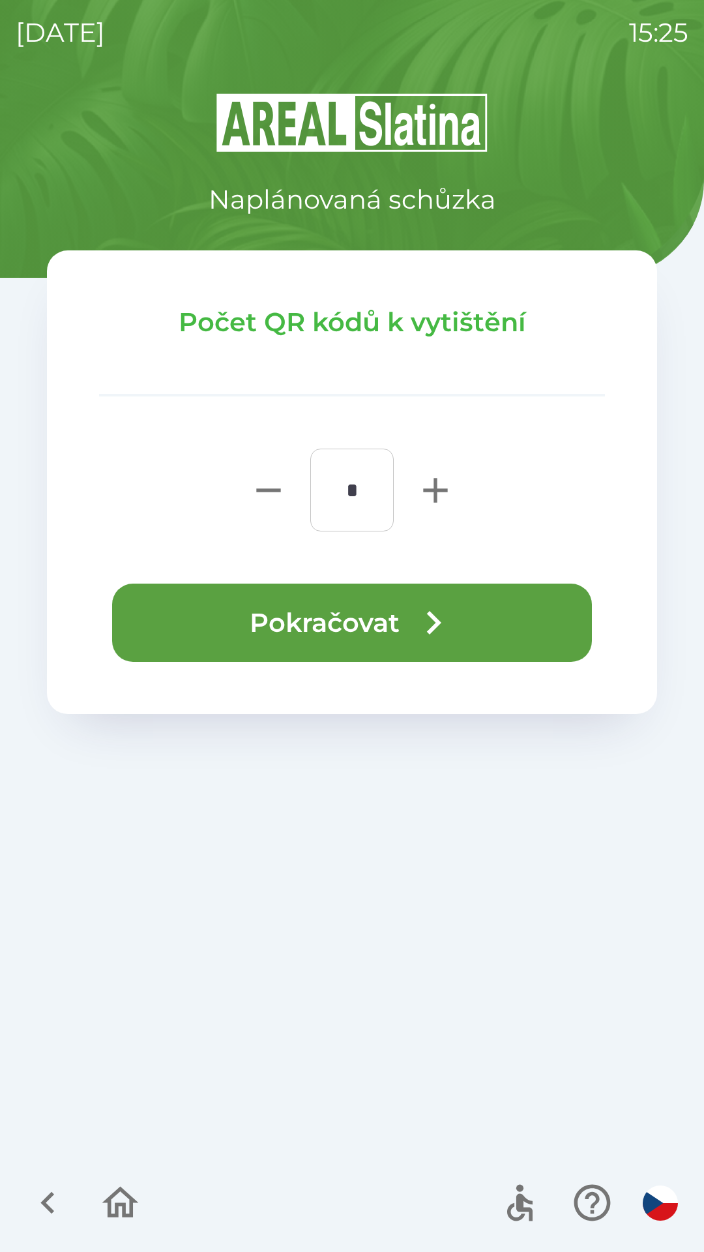
click at [372, 635] on button "Pokračovat" at bounding box center [352, 623] width 480 height 78
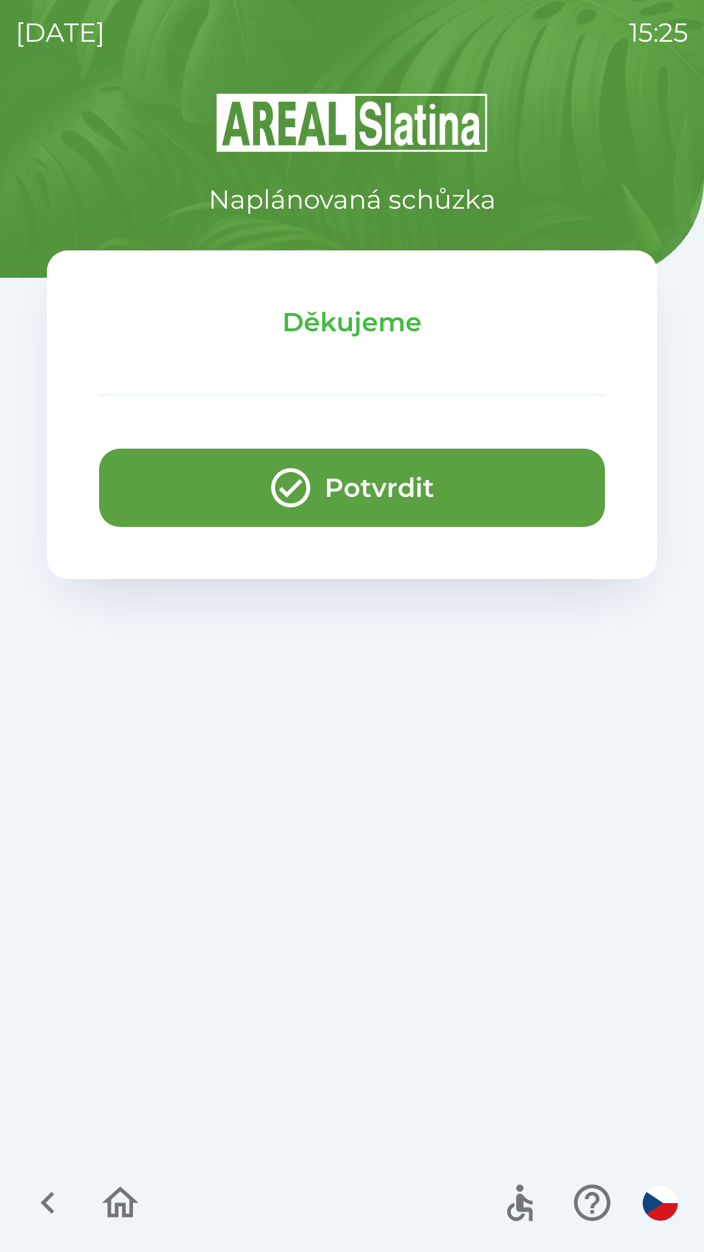
click at [373, 488] on button "Potvrdit" at bounding box center [352, 488] width 506 height 78
